Goal: Task Accomplishment & Management: Use online tool/utility

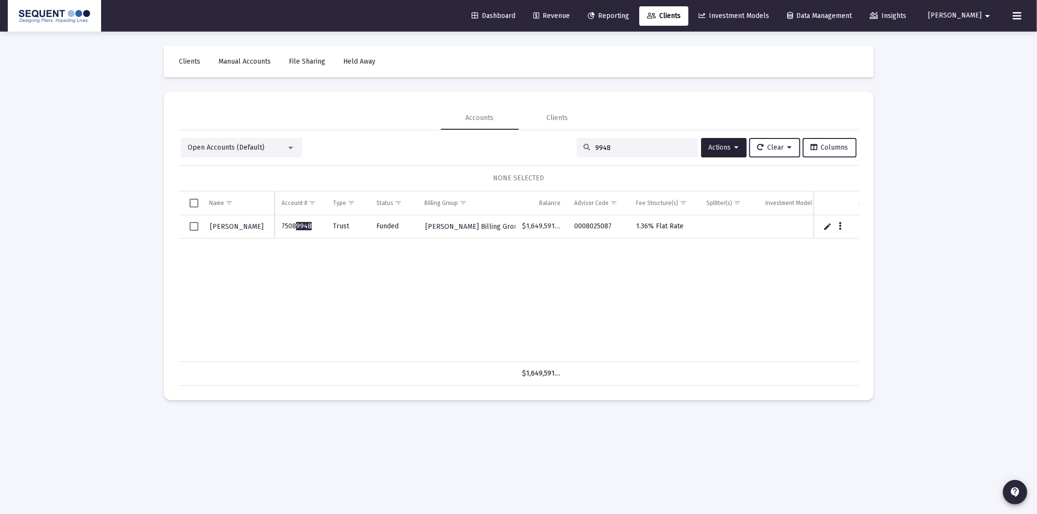
click at [515, 13] on span "Dashboard" at bounding box center [494, 16] width 44 height 8
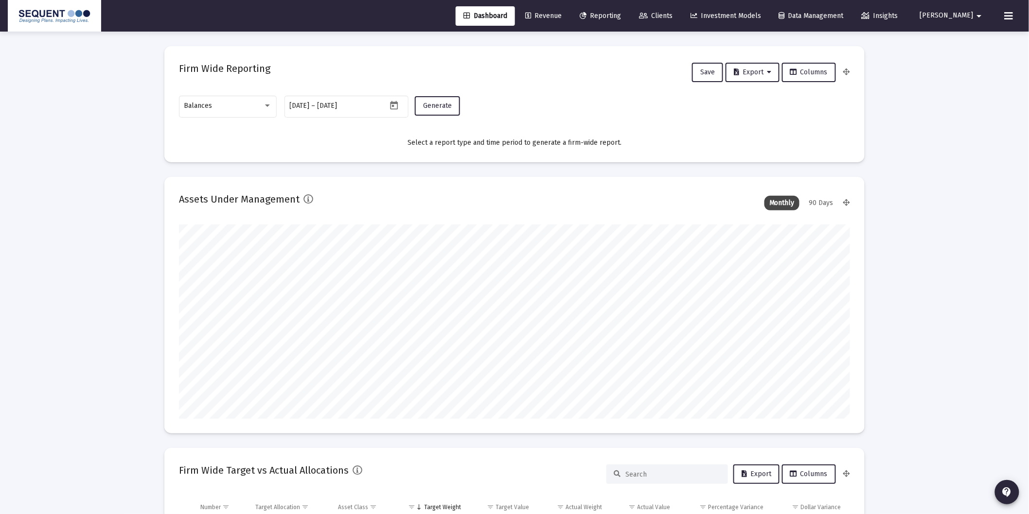
scroll to position [194, 361]
click at [213, 109] on div "Balances" at bounding box center [223, 106] width 79 height 8
click at [216, 42] on span "Transactions" at bounding box center [228, 45] width 88 height 20
click at [448, 106] on span "Generate" at bounding box center [437, 106] width 29 height 8
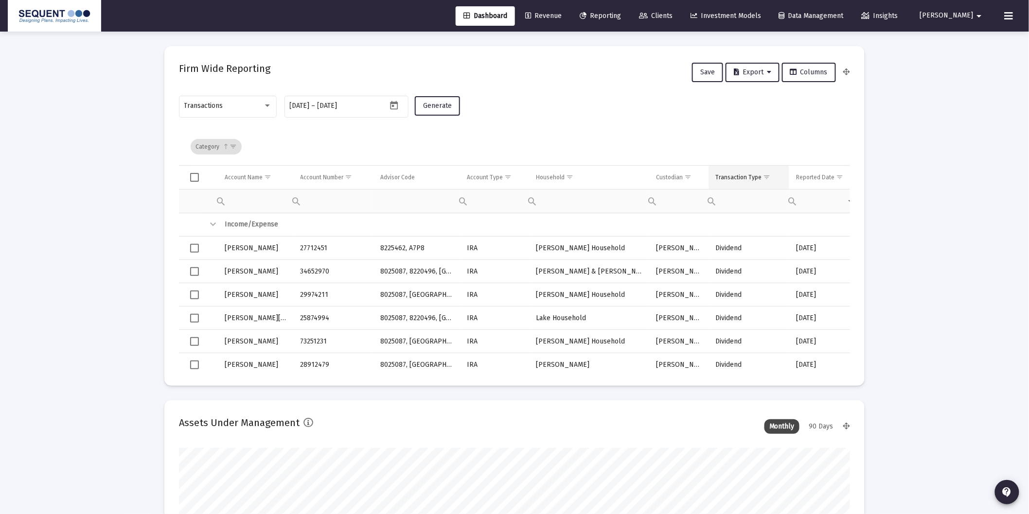
click at [765, 176] on span "Show filter options for column 'Transaction Type'" at bounding box center [766, 177] width 7 height 7
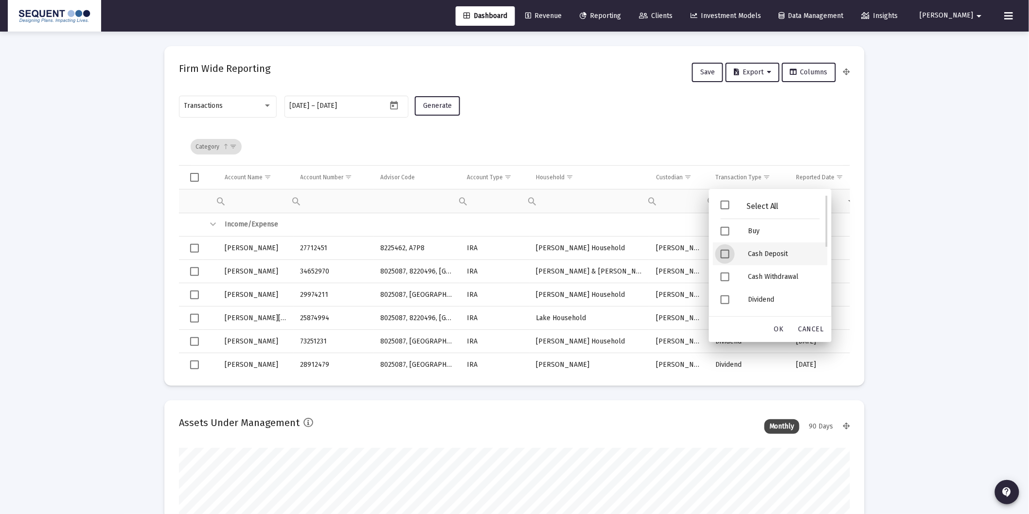
click at [780, 250] on div "Cash Deposit" at bounding box center [784, 254] width 88 height 23
drag, startPoint x: 777, startPoint y: 257, endPoint x: 796, endPoint y: 285, distance: 34.4
click at [778, 257] on div "Security Deposit" at bounding box center [784, 256] width 88 height 23
click at [780, 335] on div "OK" at bounding box center [778, 330] width 31 height 18
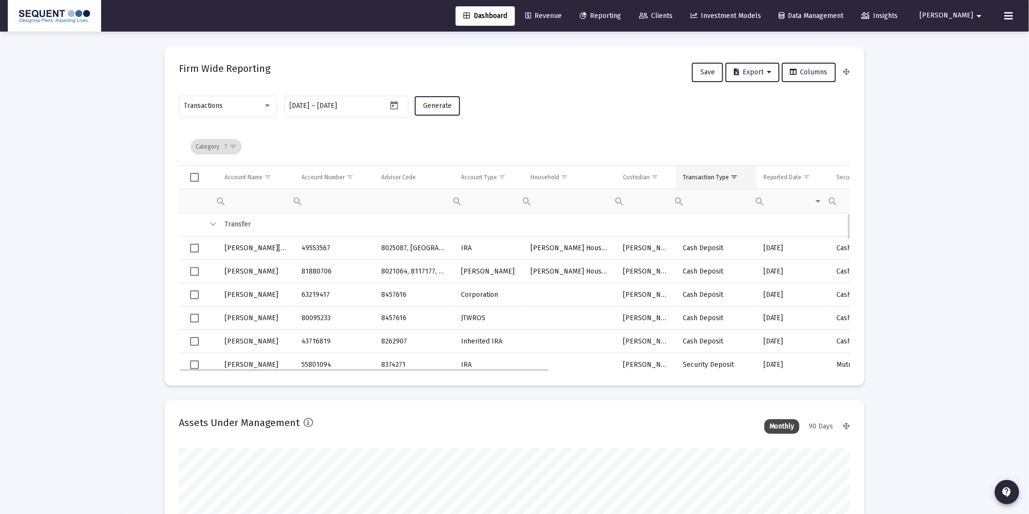
click at [707, 174] on div "Transaction Type" at bounding box center [706, 178] width 46 height 8
click at [756, 69] on span "Export" at bounding box center [752, 72] width 37 height 8
click at [765, 98] on button "Export All Rows" at bounding box center [757, 97] width 66 height 23
